Goal: Navigation & Orientation: Find specific page/section

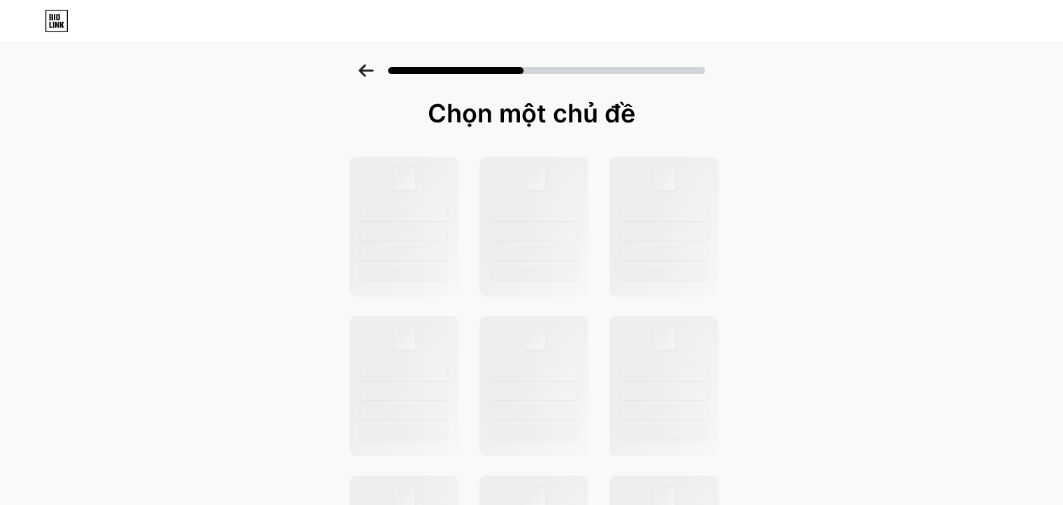
drag, startPoint x: 538, startPoint y: 66, endPoint x: 649, endPoint y: 90, distance: 113.7
click at [649, 90] on div at bounding box center [531, 66] width 1063 height 49
click at [536, 62] on div at bounding box center [531, 66] width 1063 height 49
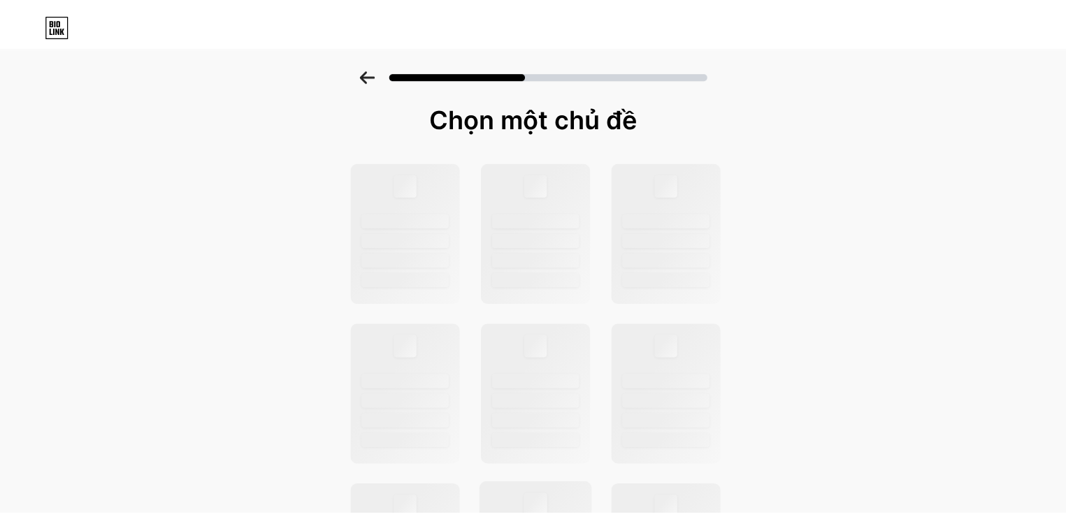
scroll to position [280, 0]
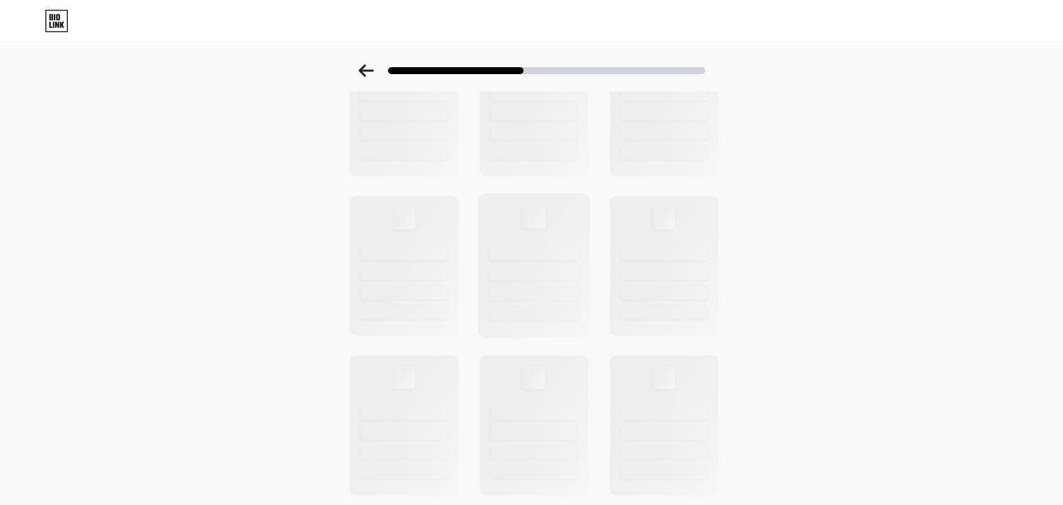
click at [589, 196] on div at bounding box center [534, 266] width 113 height 144
